Goal: Information Seeking & Learning: Learn about a topic

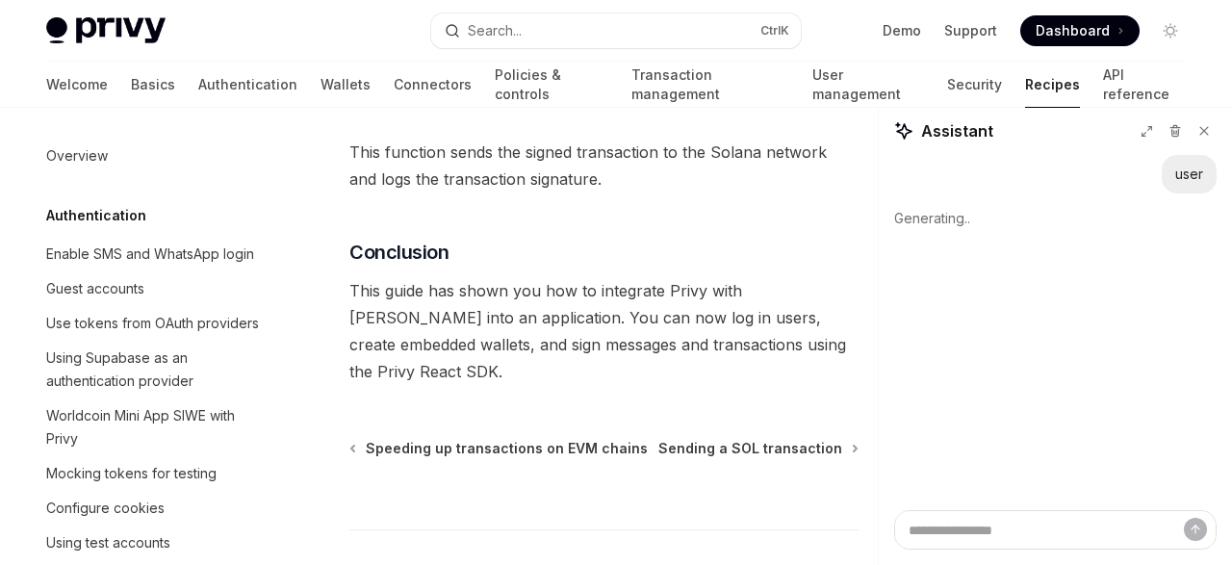
scroll to position [2883, 0]
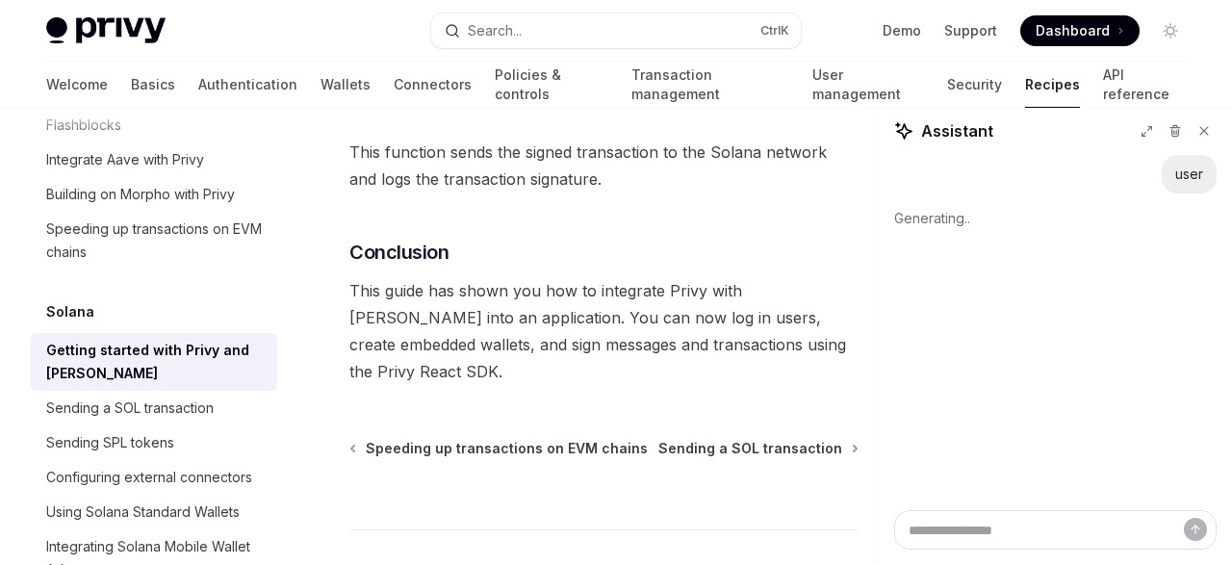
type textarea "*"
click at [568, 32] on button "Search... Ctrl K" at bounding box center [616, 30] width 370 height 35
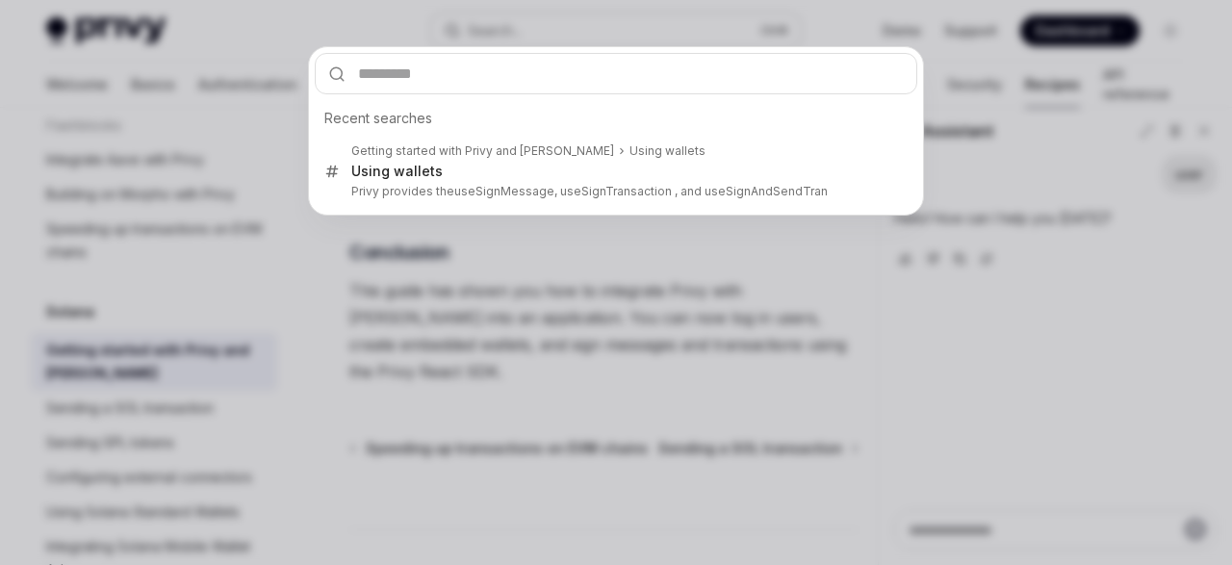
type input "**********"
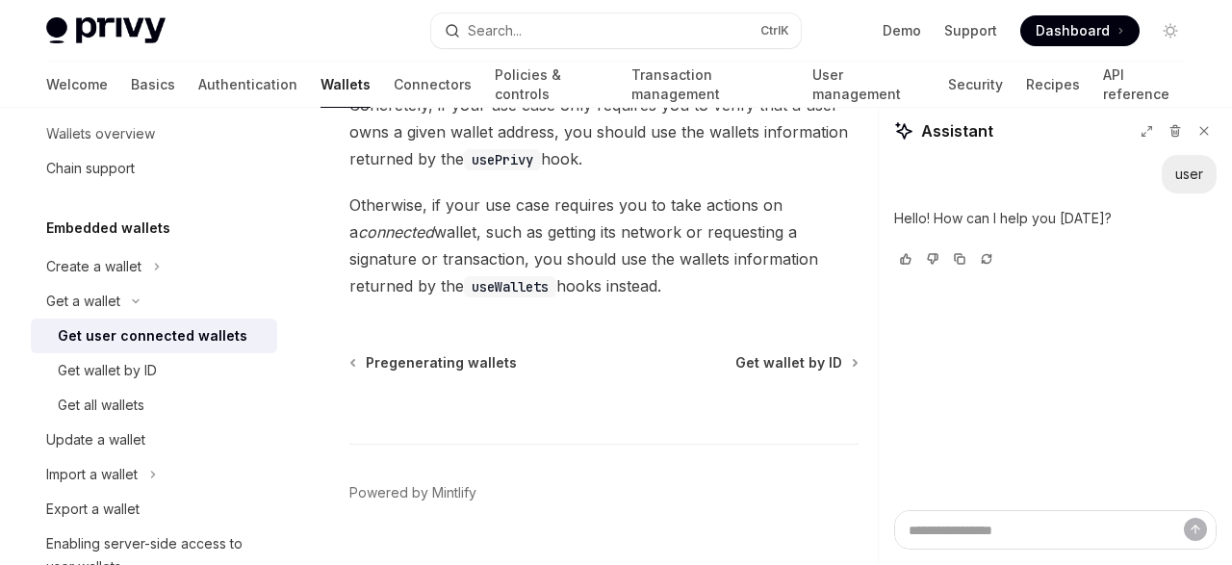
scroll to position [2373, 0]
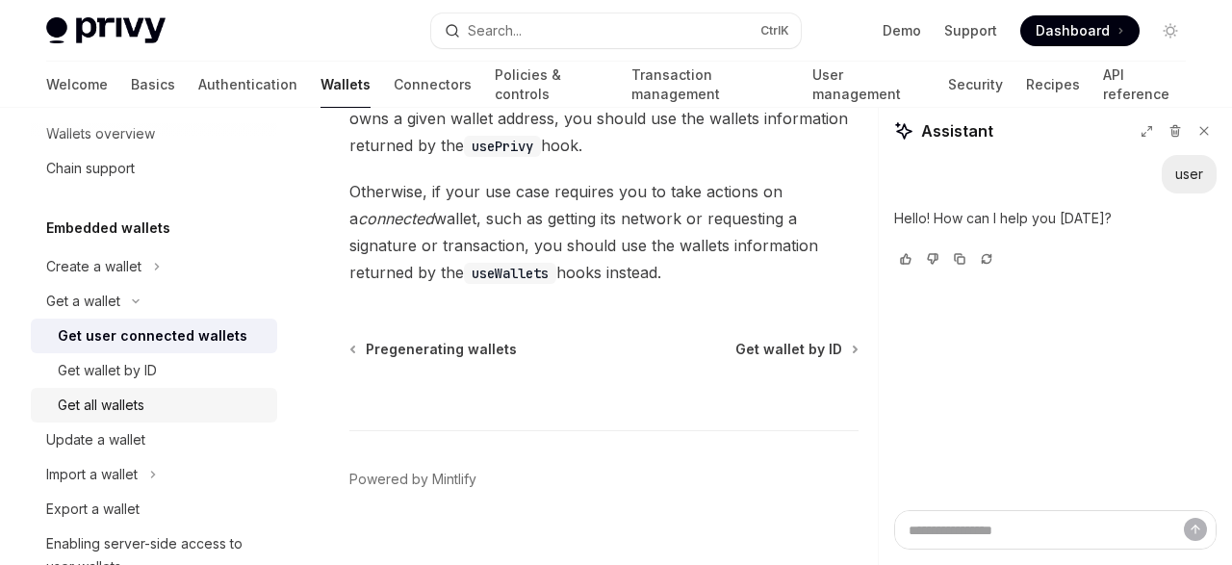
click at [175, 417] on link "Get all wallets" at bounding box center [154, 405] width 246 height 35
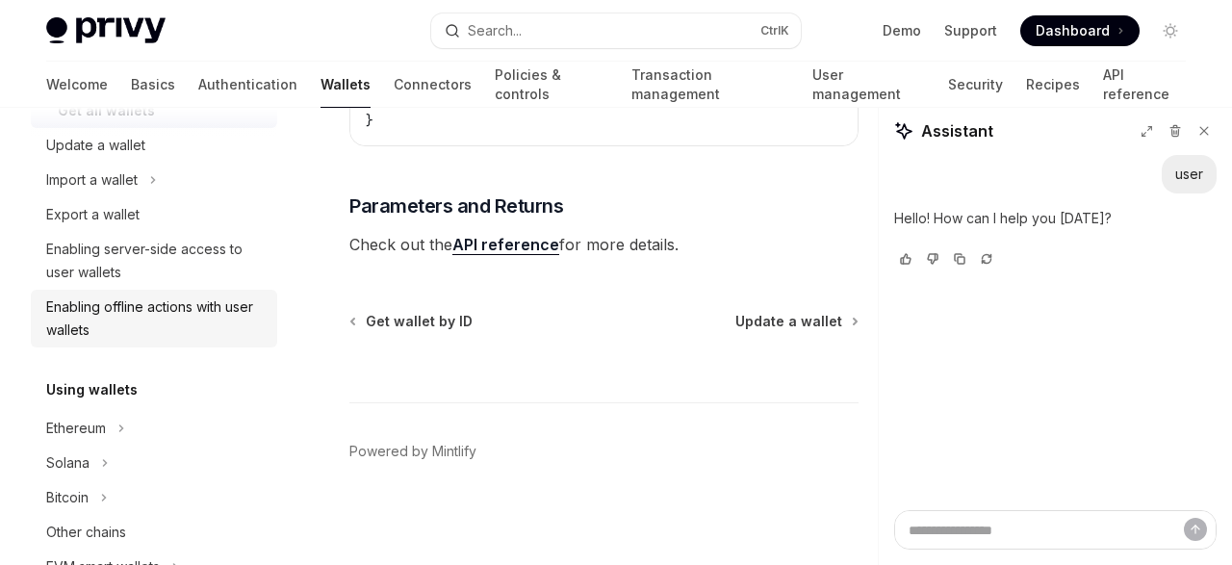
scroll to position [331, 0]
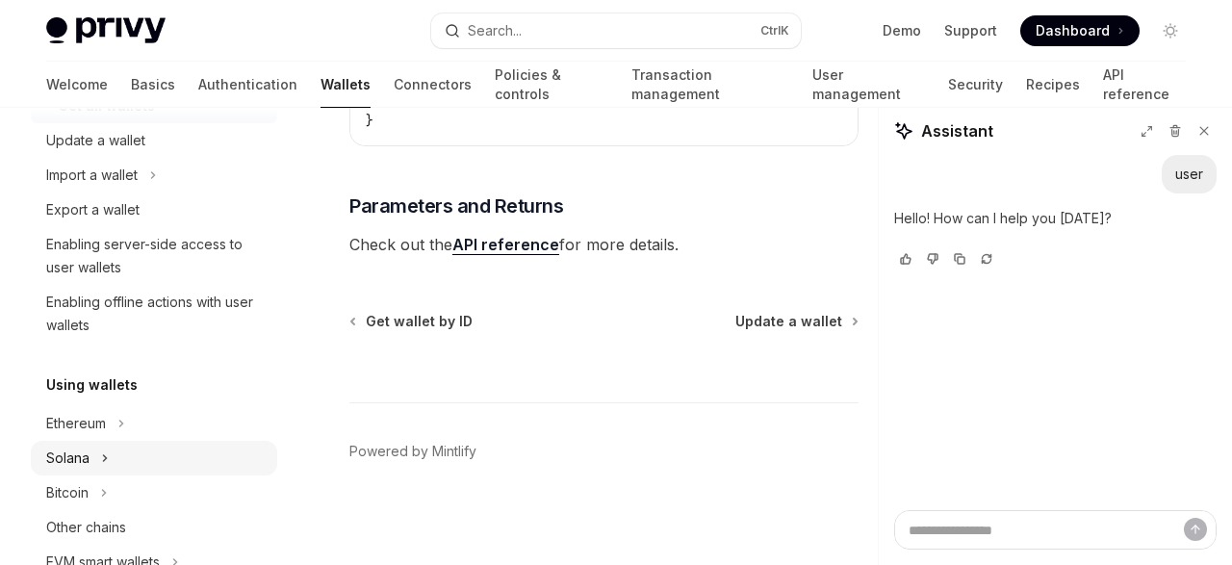
click at [91, 469] on button "Solana" at bounding box center [154, 458] width 246 height 35
type textarea "*"
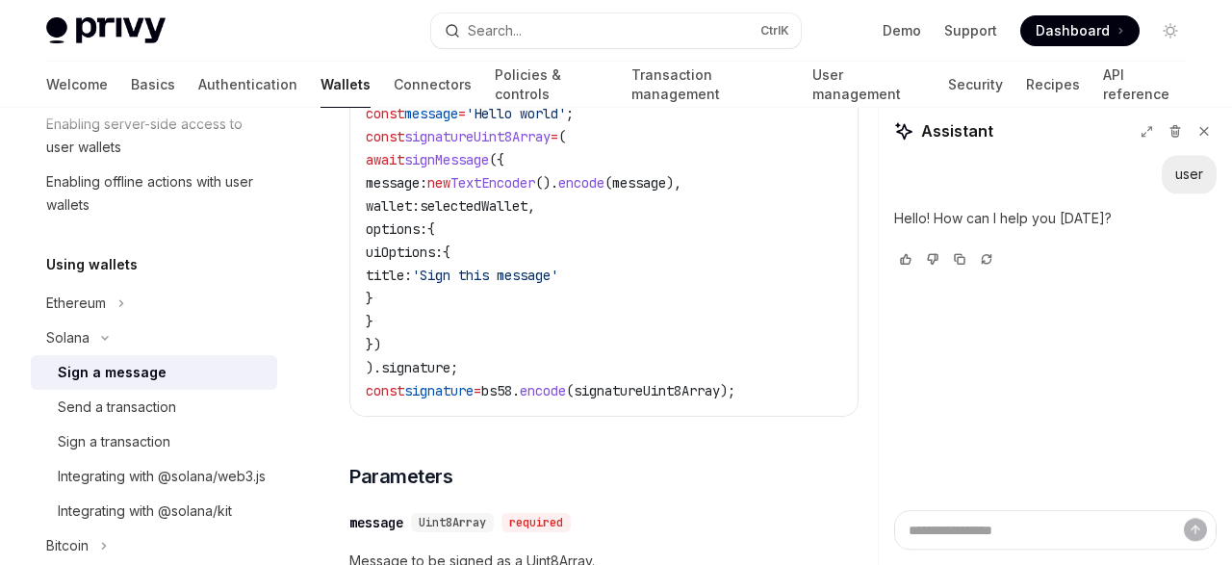
scroll to position [905, 0]
